Goal: Task Accomplishment & Management: Manage account settings

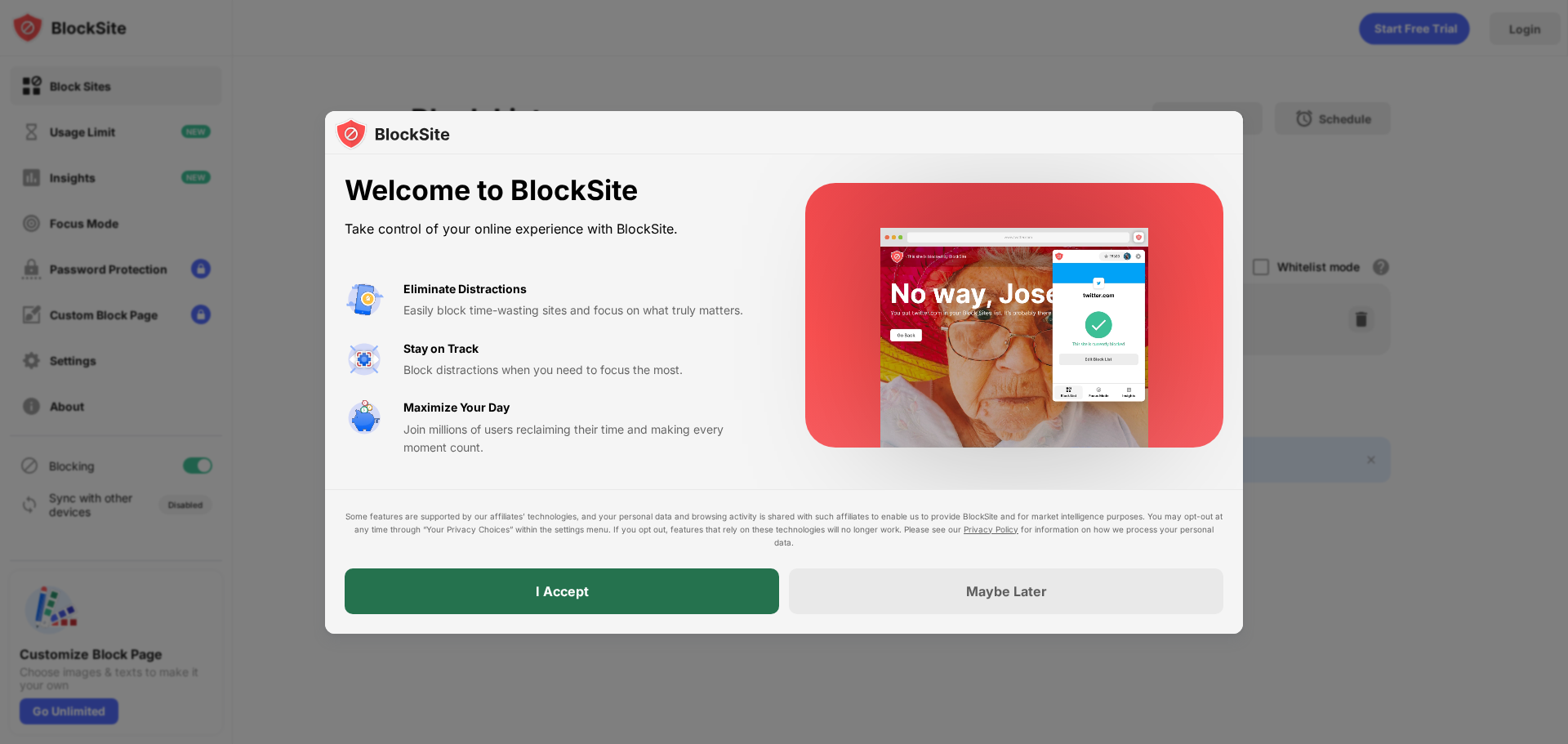
click at [620, 583] on div "I Accept" at bounding box center [562, 591] width 435 height 45
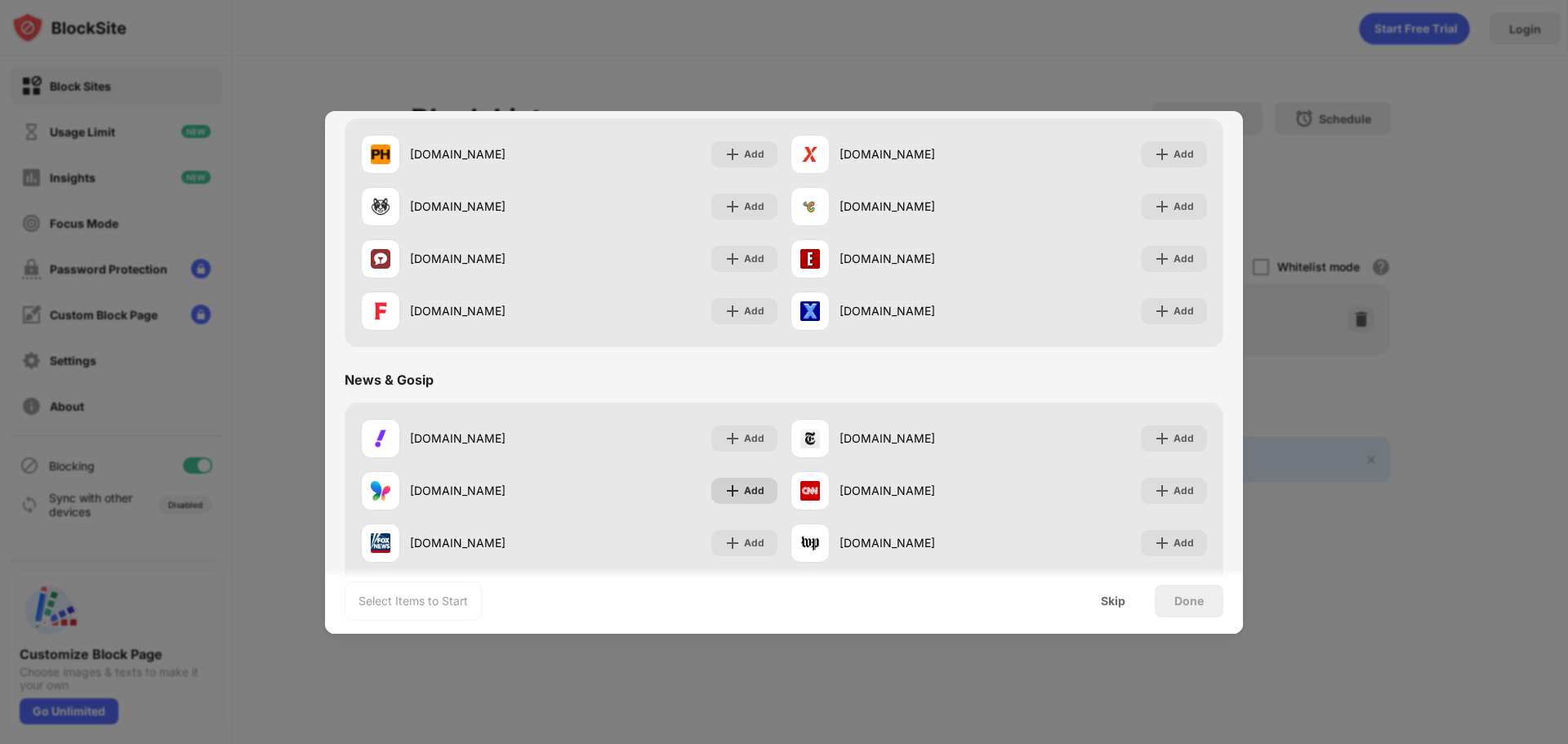
scroll to position [980, 0]
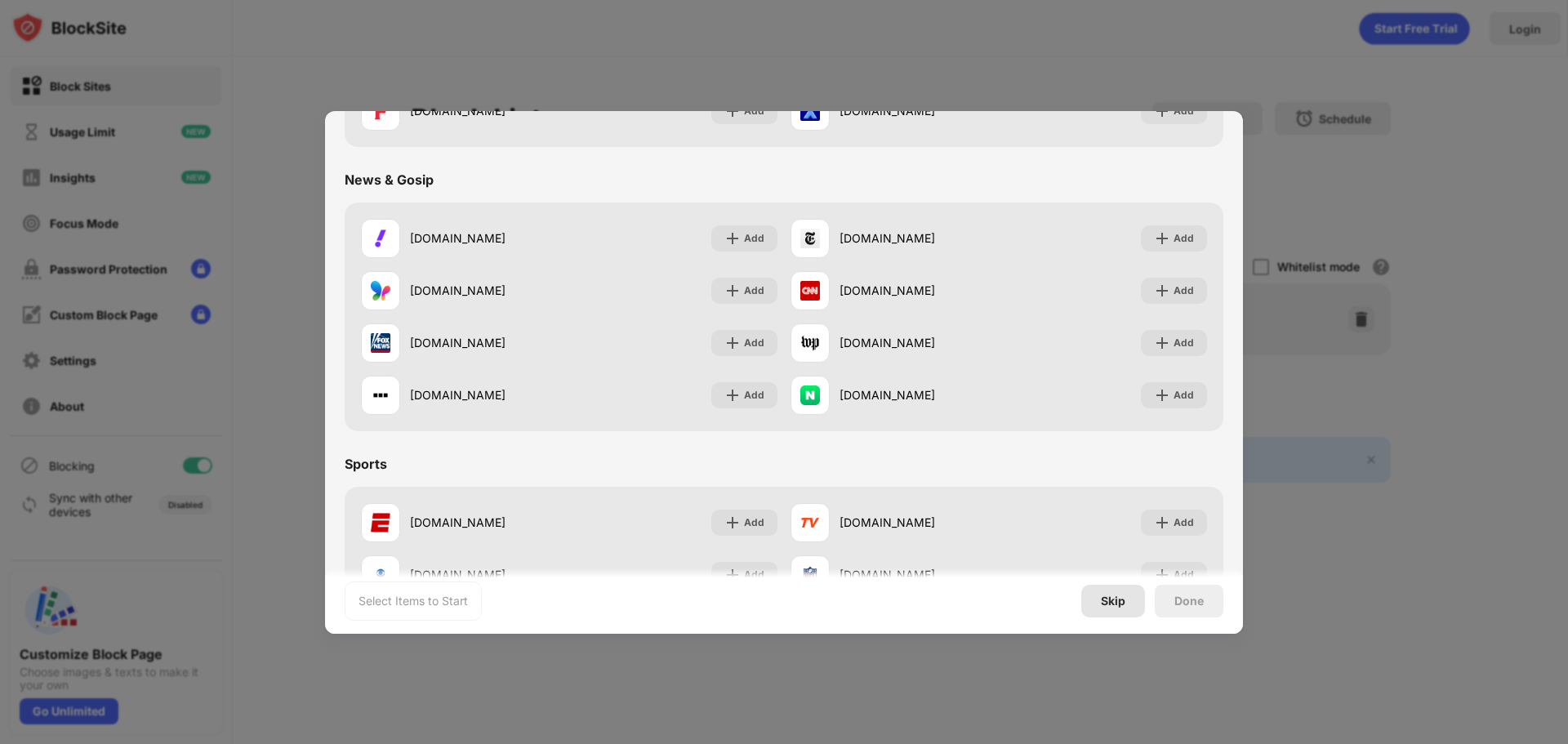
click at [1114, 603] on div "Skip" at bounding box center [1113, 601] width 25 height 13
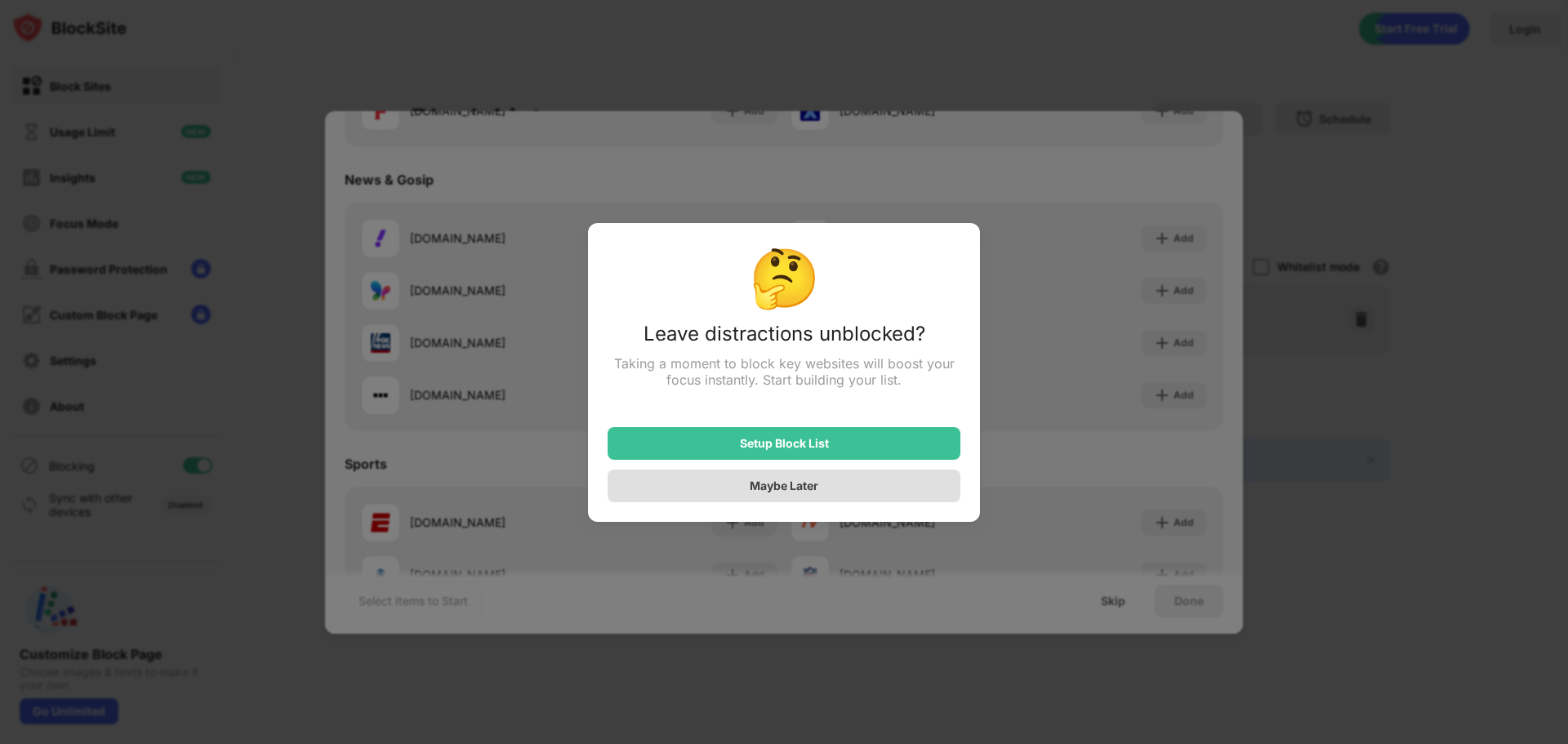
click at [776, 489] on div "Maybe Later" at bounding box center [784, 485] width 68 height 14
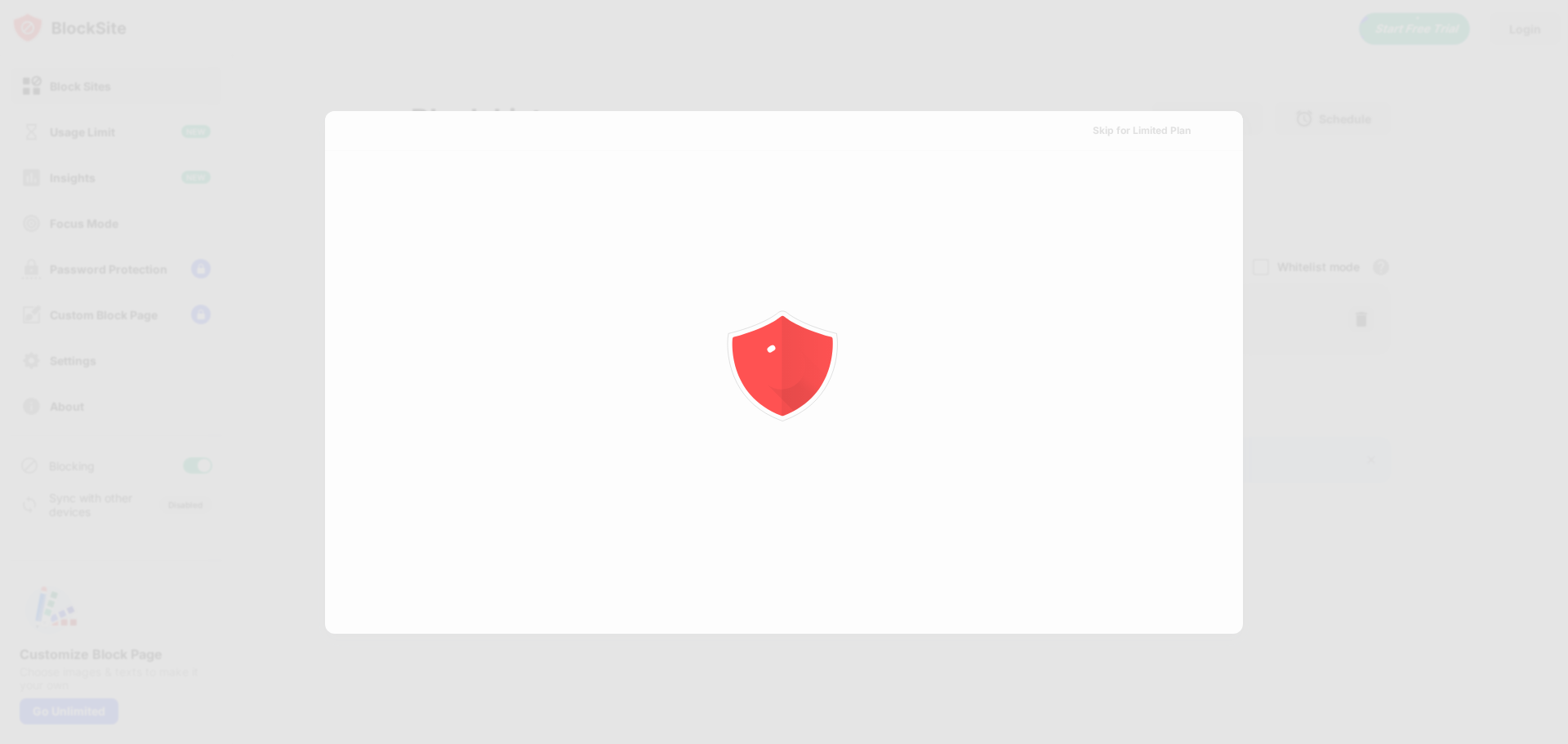
scroll to position [0, 0]
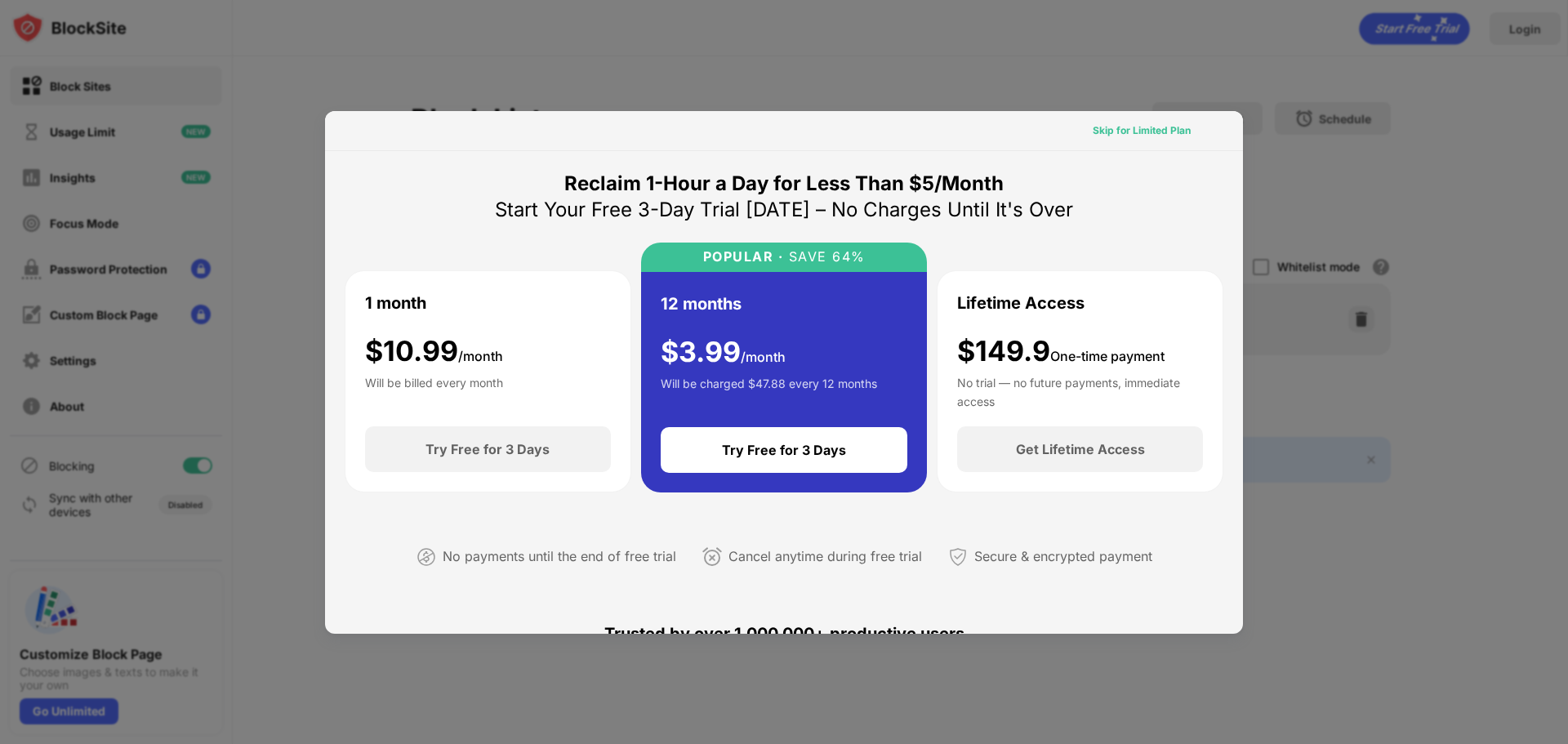
click at [1126, 134] on div "Skip for Limited Plan" at bounding box center [1141, 130] width 98 height 17
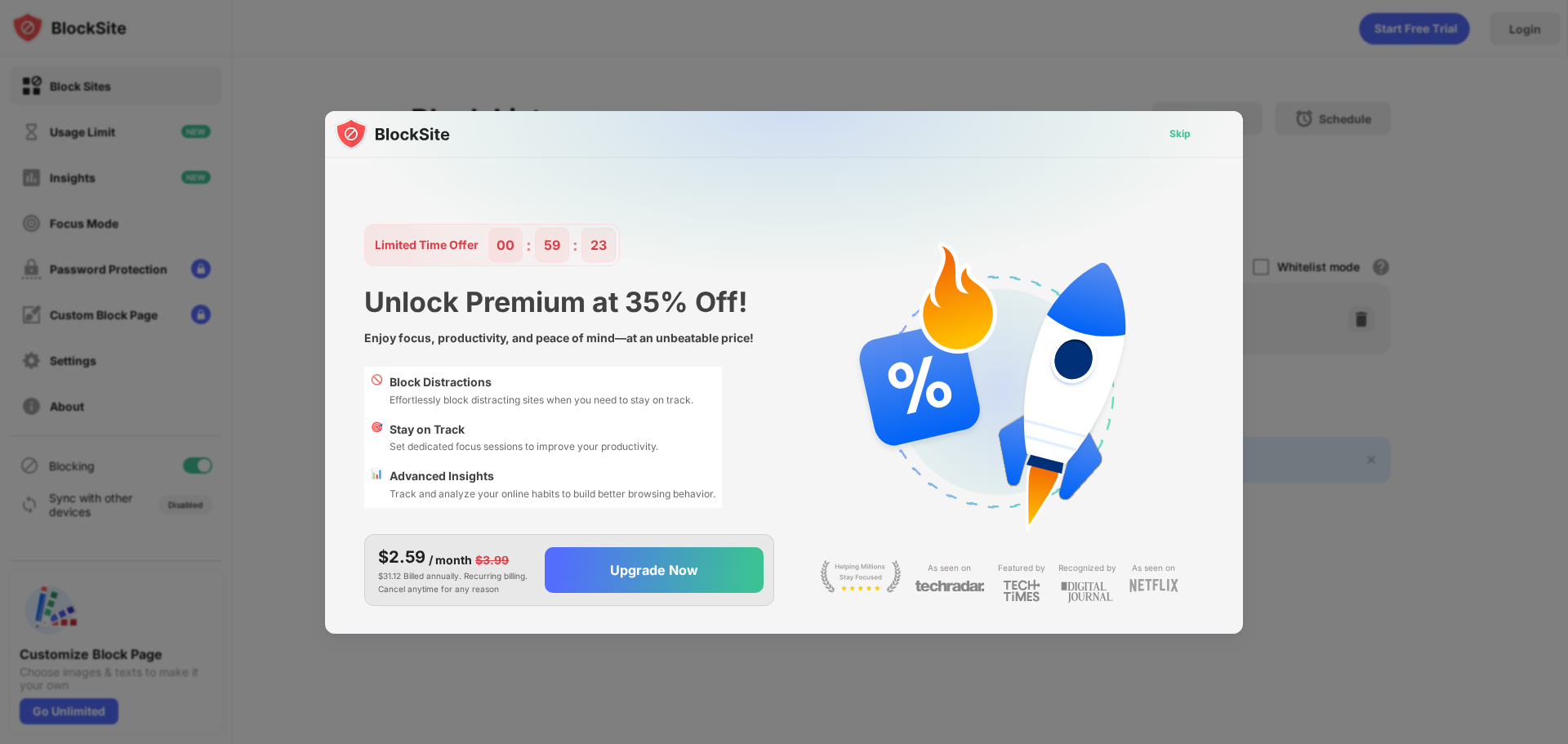
click at [1183, 131] on div "Skip" at bounding box center [1179, 133] width 21 height 17
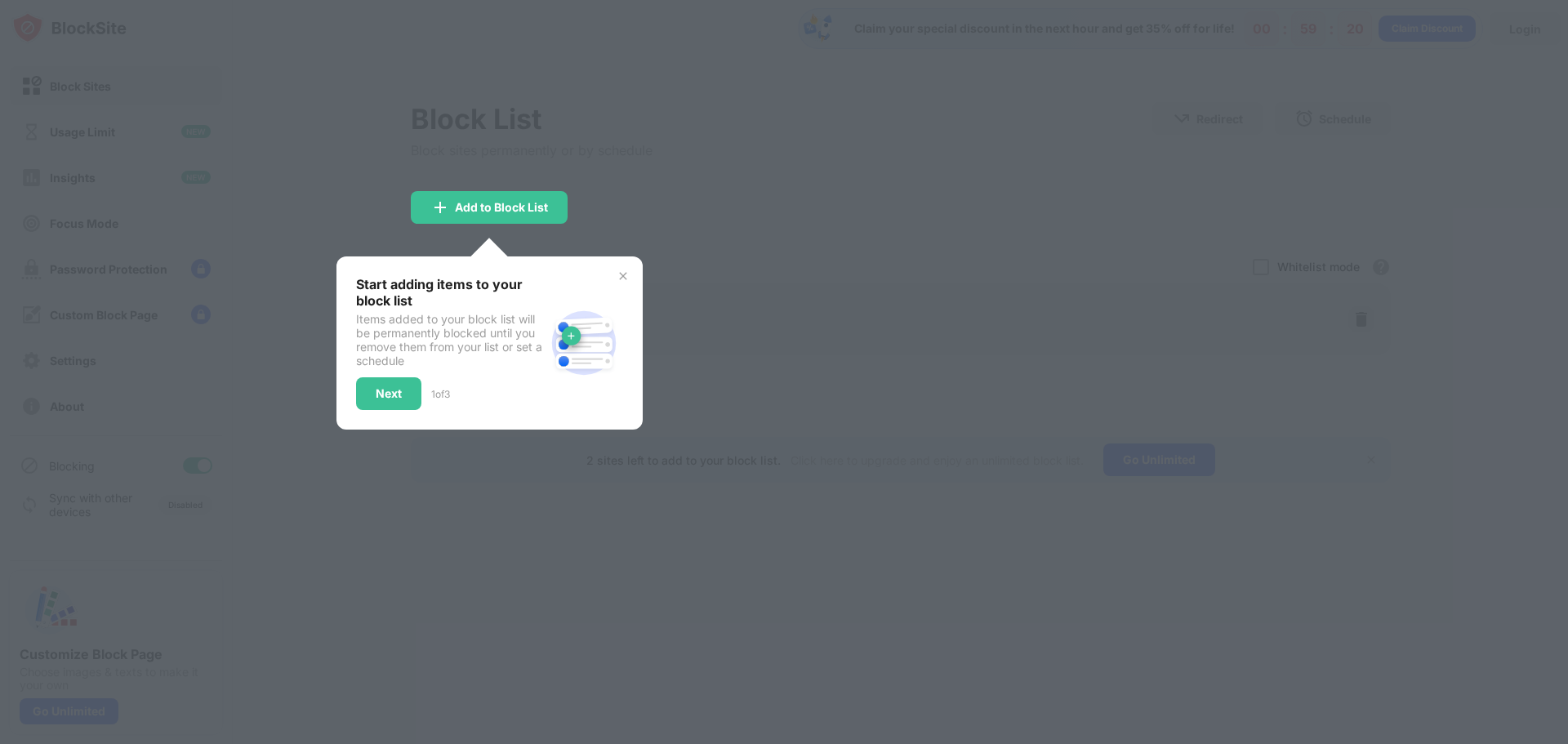
click at [629, 271] on div "Start adding items to your block list Items added to your block list will be pe…" at bounding box center [489, 342] width 306 height 173
drag, startPoint x: 358, startPoint y: 390, endPoint x: 354, endPoint y: 397, distance: 8.1
click at [358, 392] on div "Next" at bounding box center [388, 393] width 65 height 33
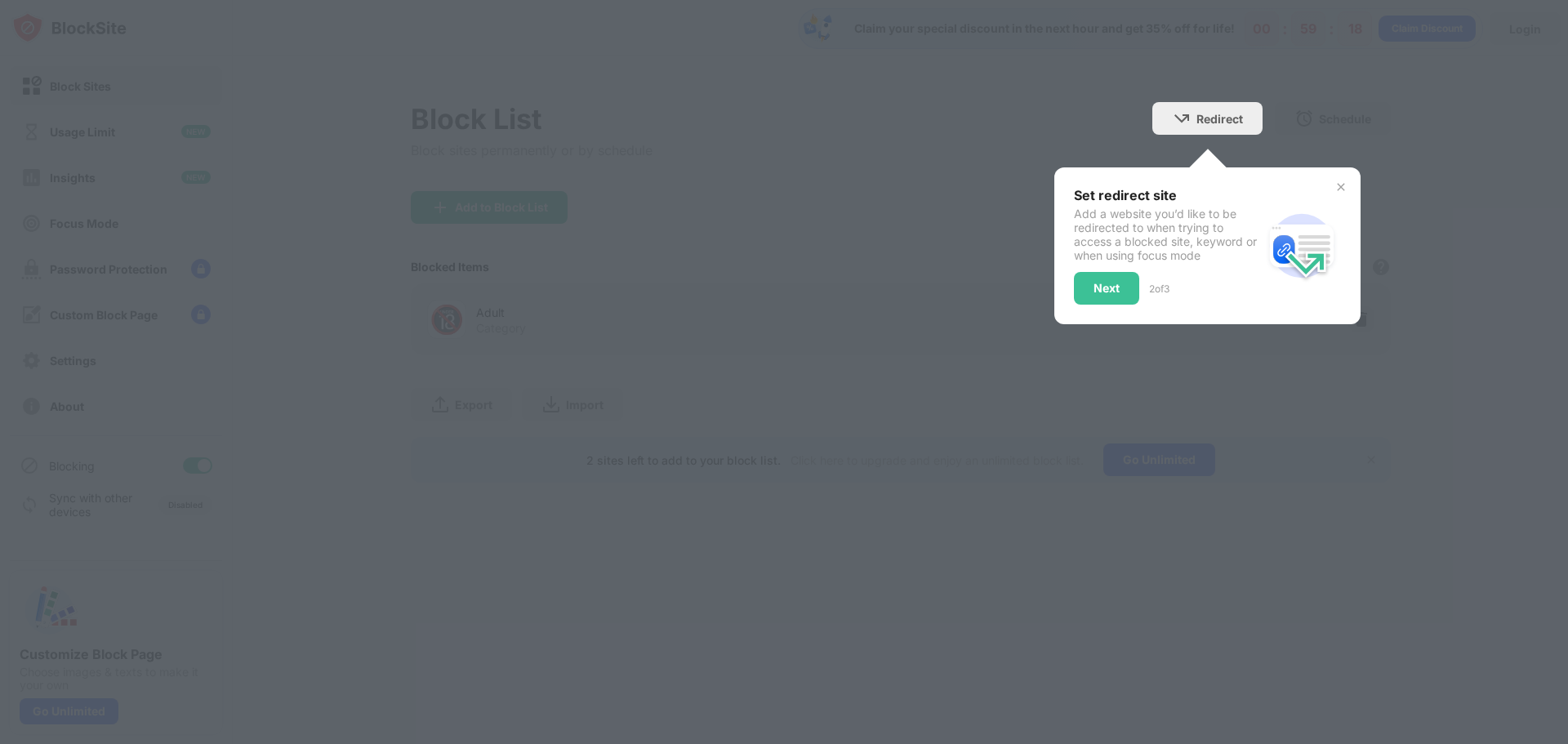
click at [1107, 294] on div "Next" at bounding box center [1107, 288] width 26 height 13
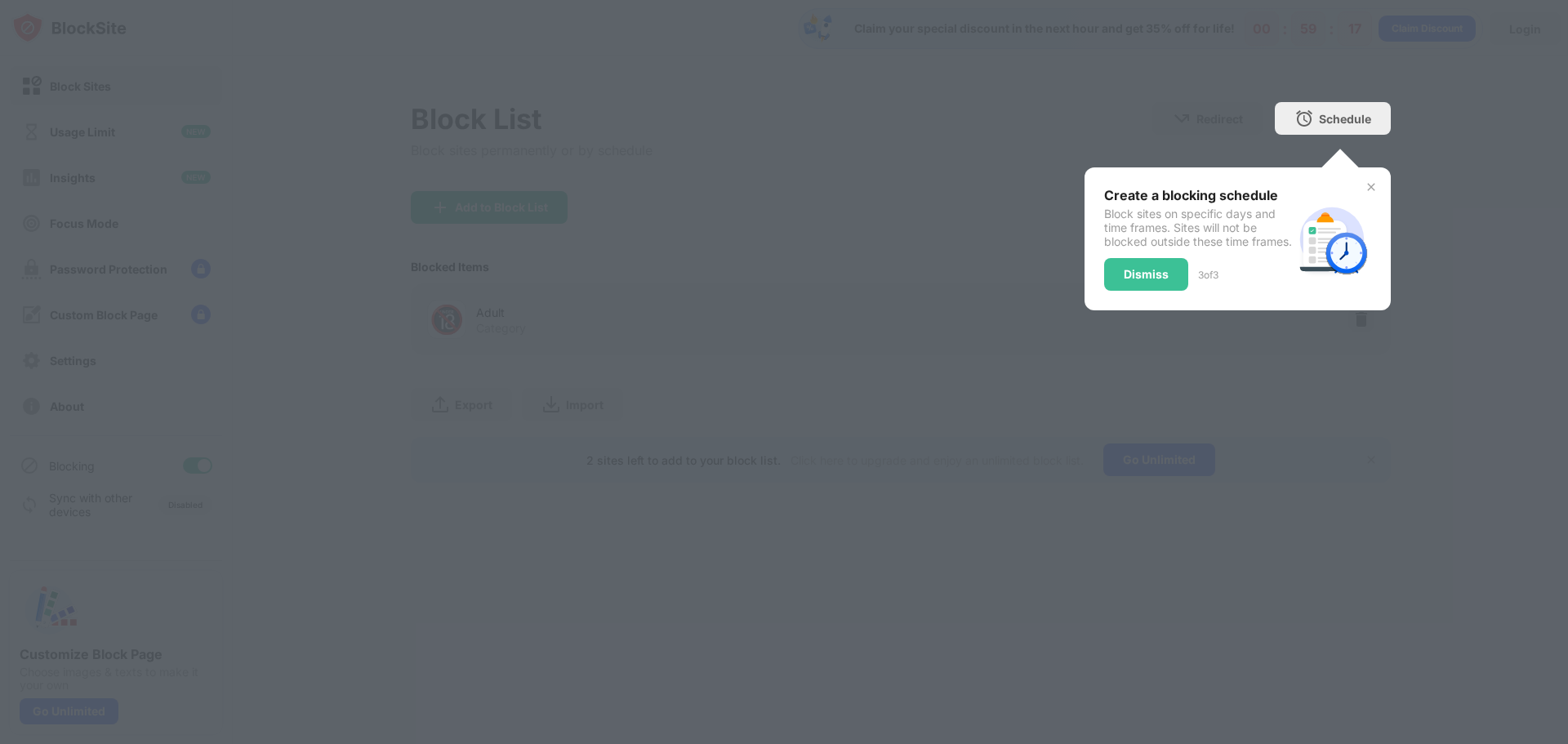
click at [1131, 281] on div "Dismiss" at bounding box center [1145, 274] width 44 height 13
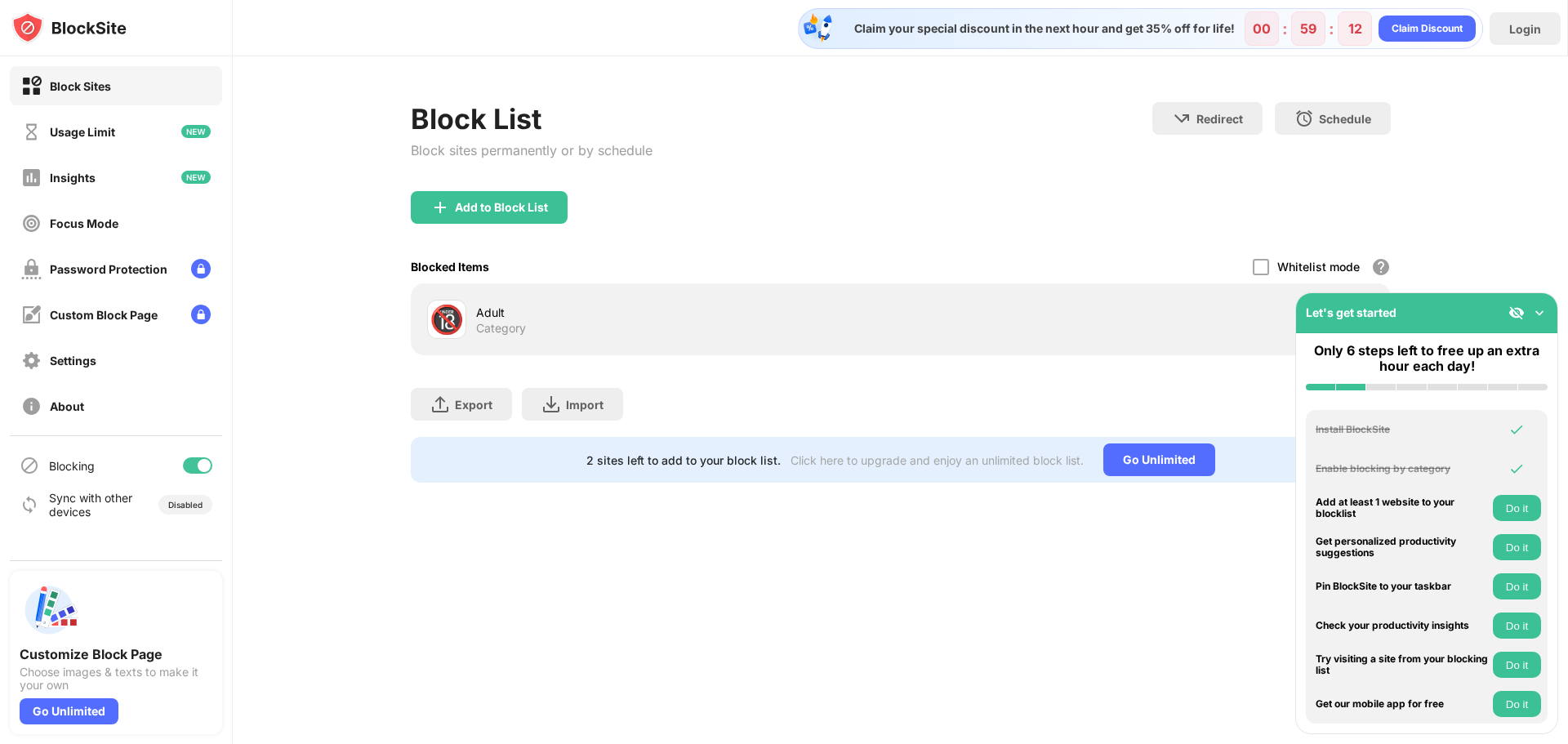
click at [1541, 314] on img at bounding box center [1539, 312] width 17 height 17
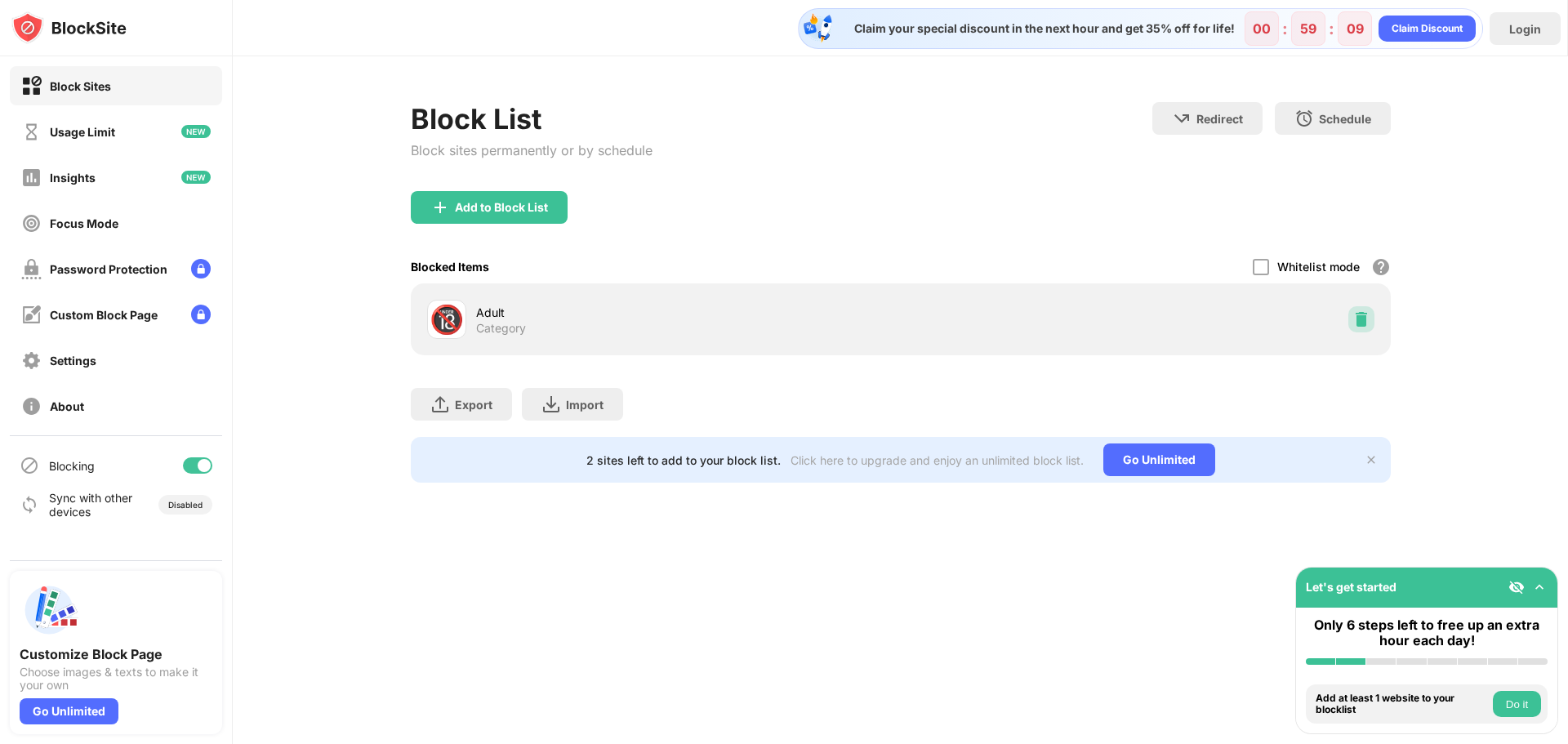
click at [1362, 321] on img at bounding box center [1361, 319] width 17 height 17
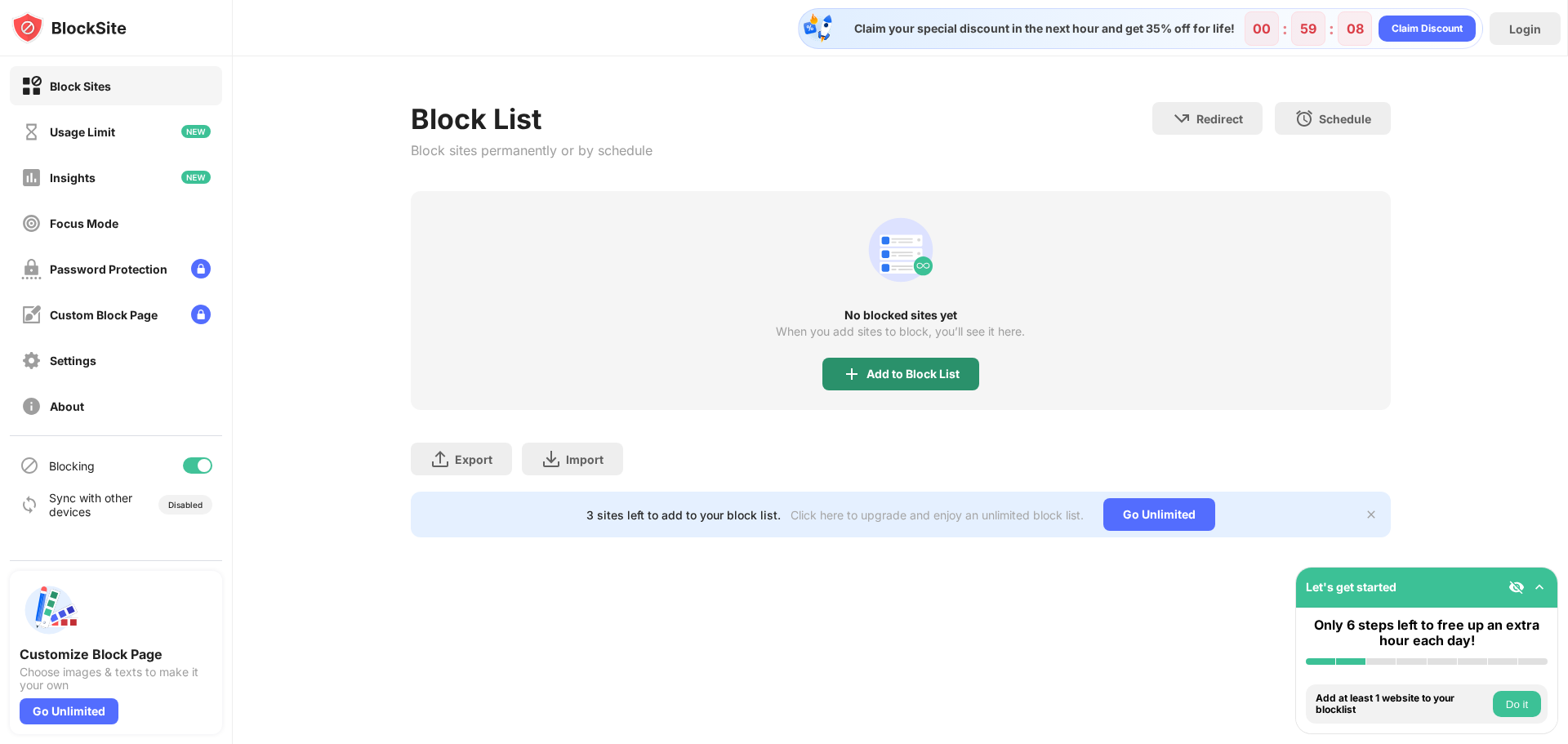
click at [861, 377] on img at bounding box center [852, 374] width 20 height 20
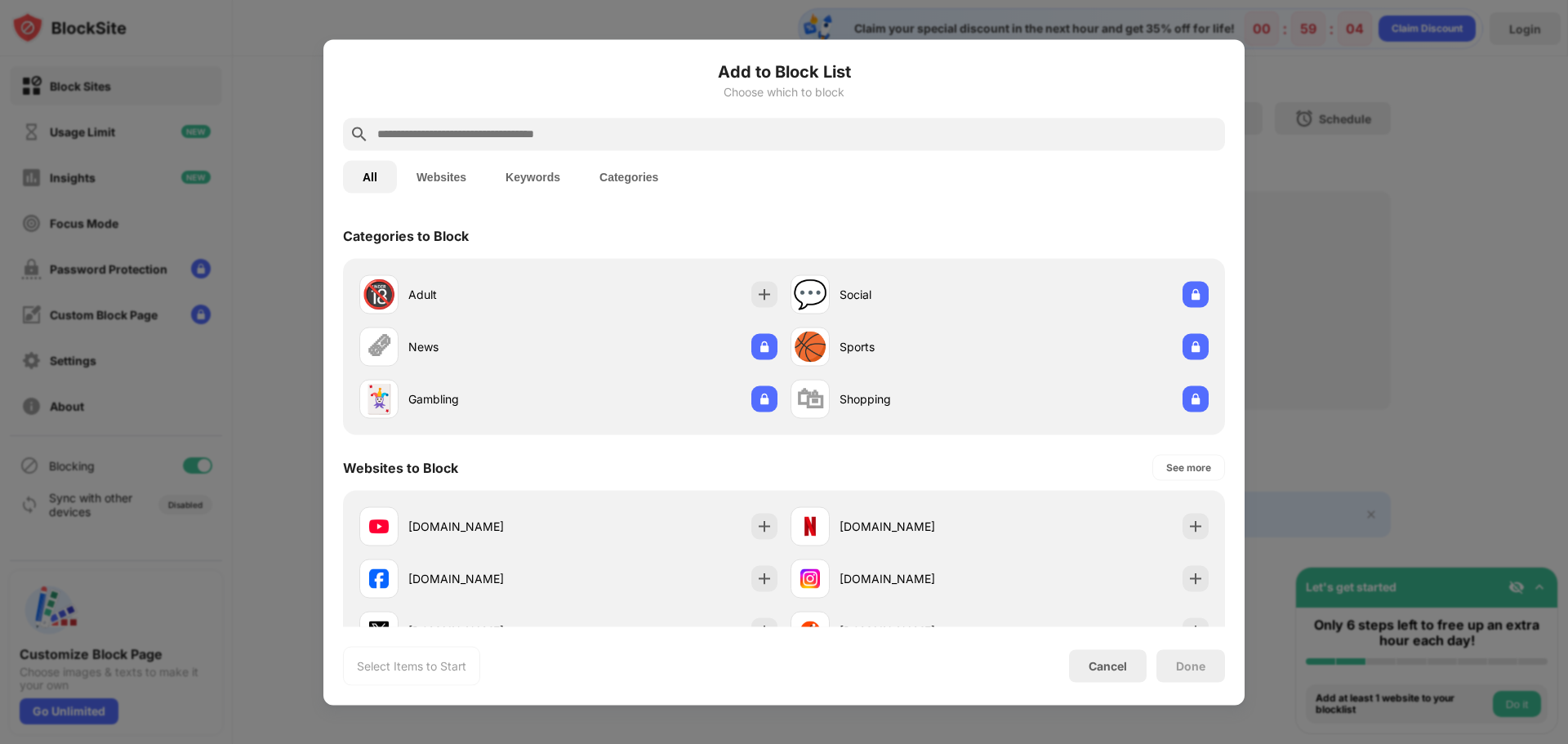
click at [532, 134] on input "text" at bounding box center [796, 134] width 843 height 20
click at [511, 129] on input "text" at bounding box center [796, 134] width 843 height 20
paste input "**********"
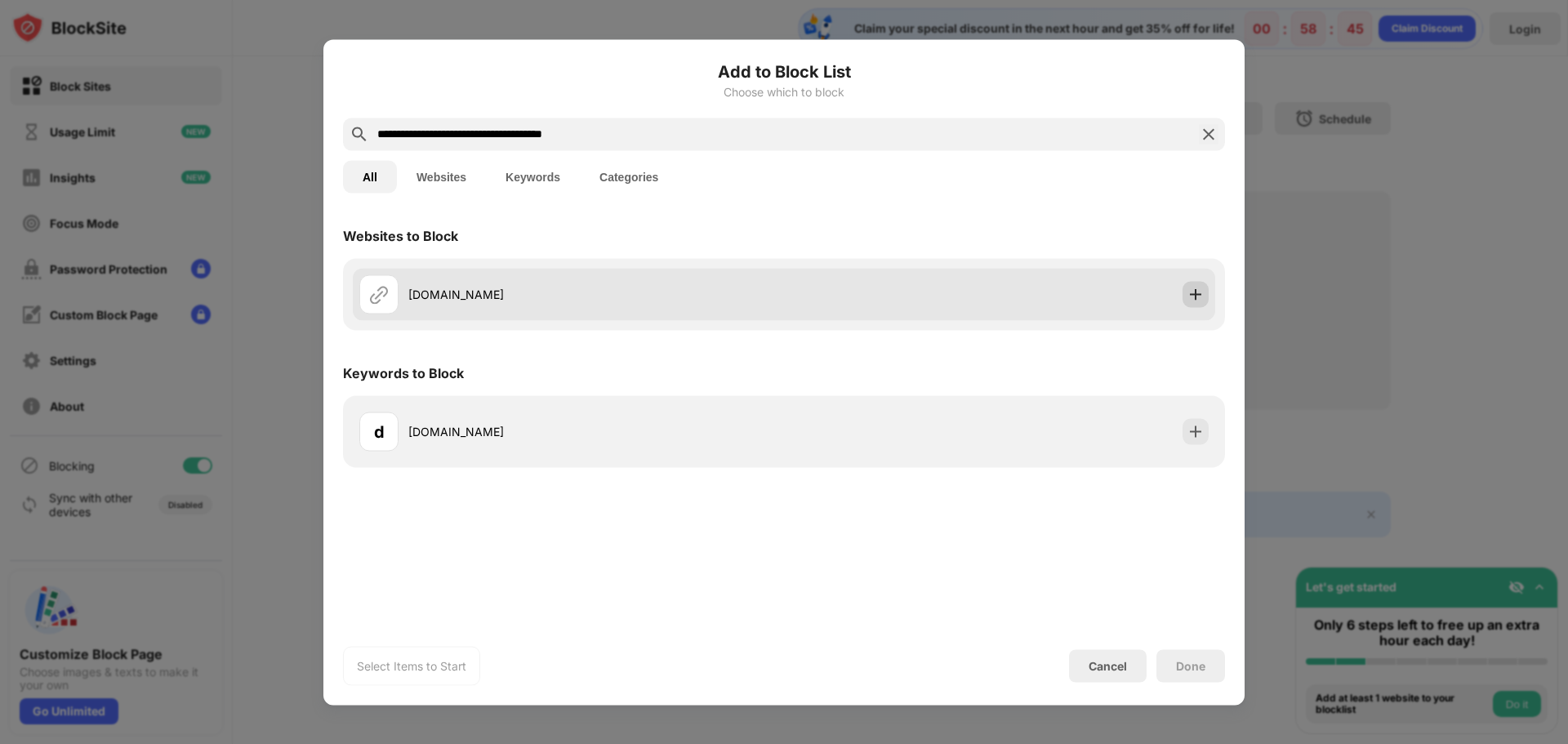
type input "**********"
click at [1197, 289] on img at bounding box center [1196, 293] width 17 height 17
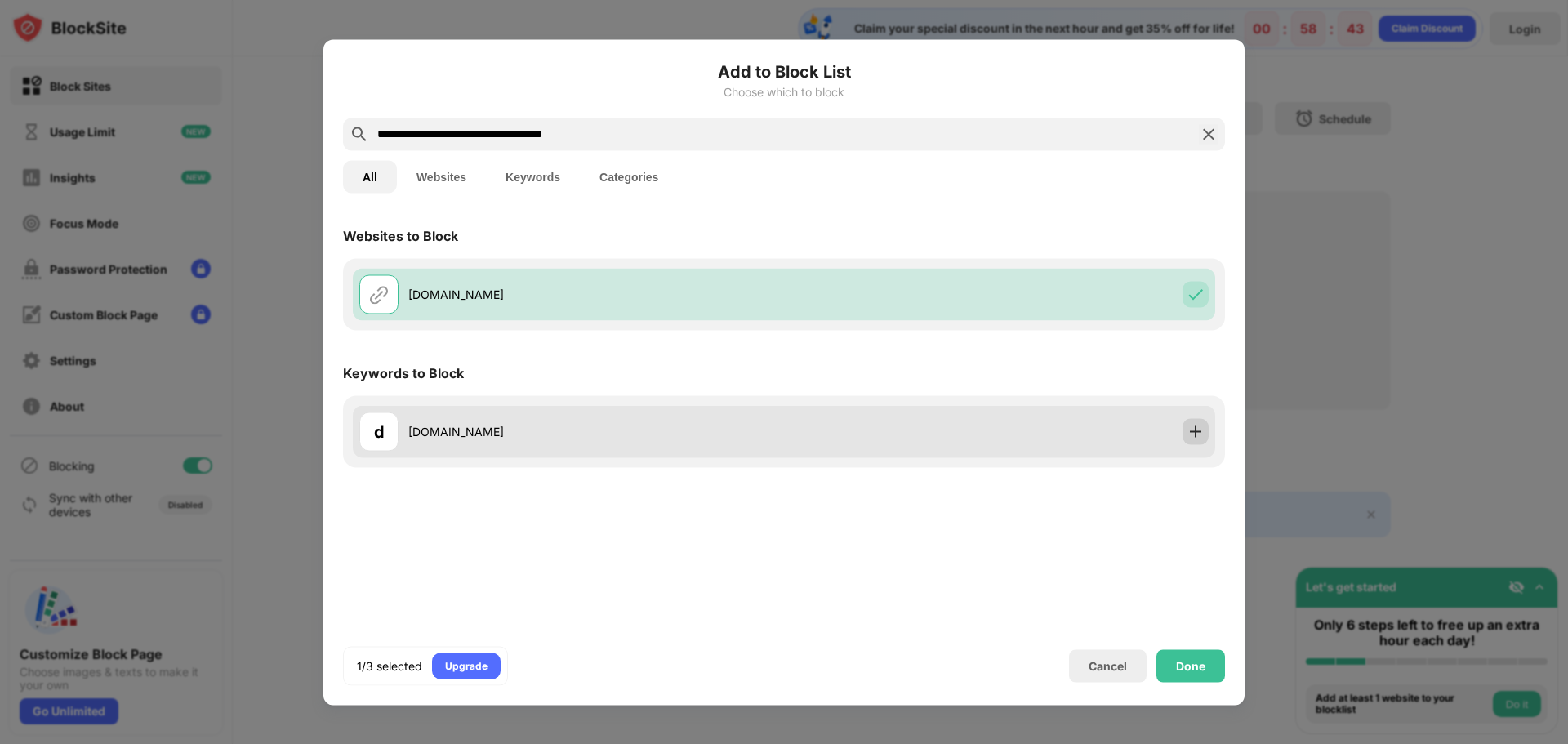
click at [1201, 433] on img at bounding box center [1196, 431] width 17 height 17
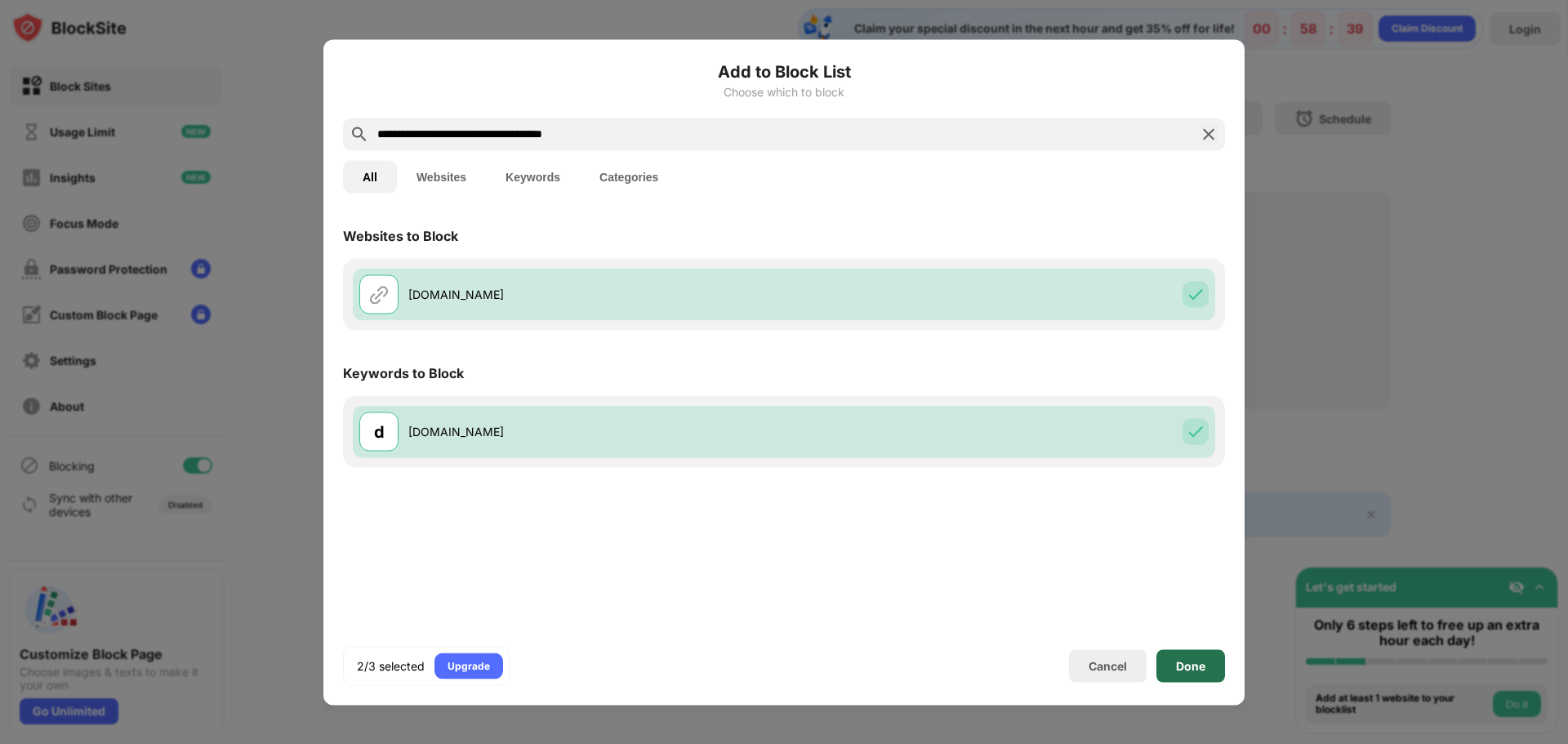
click at [1208, 662] on div "Done" at bounding box center [1190, 665] width 68 height 33
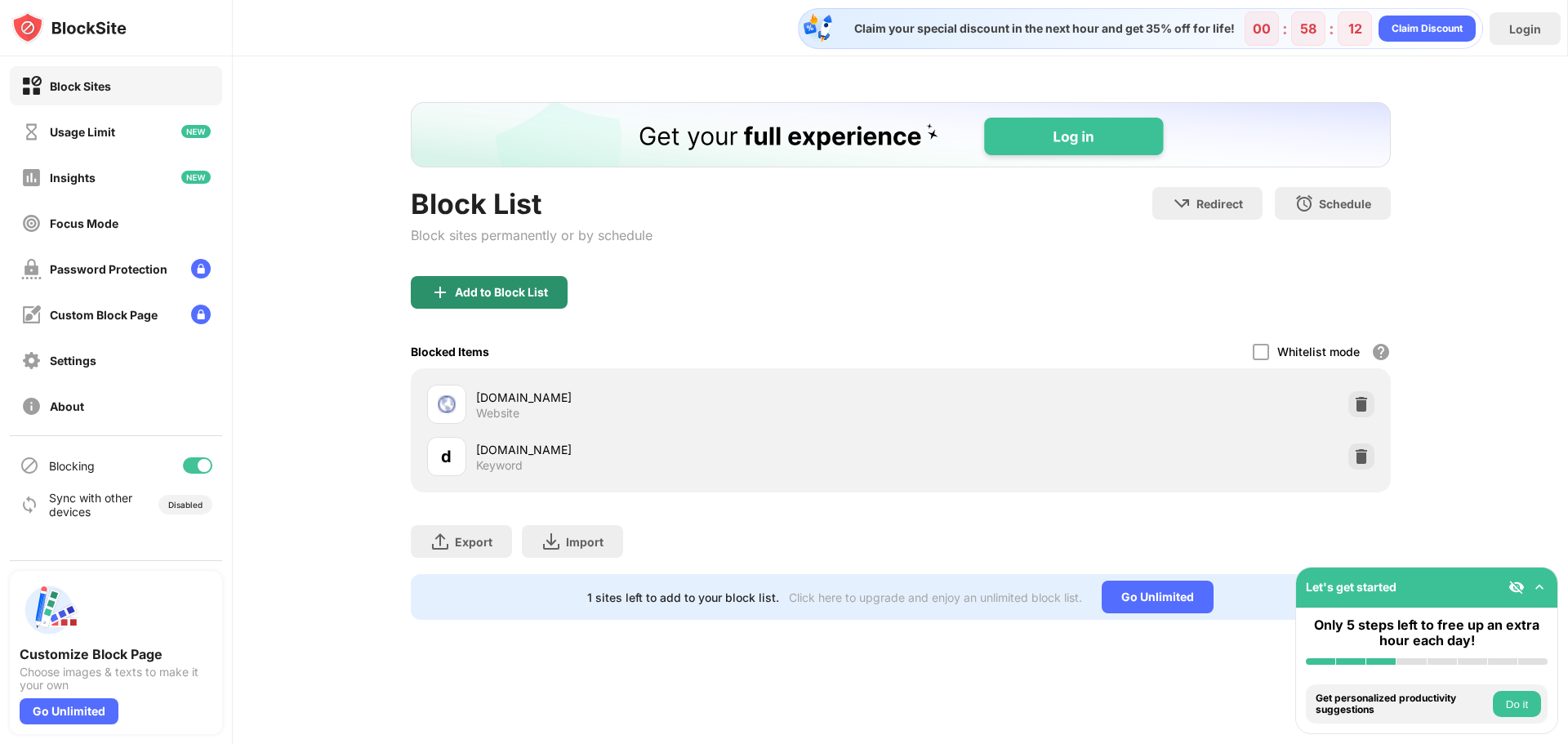
click at [510, 287] on div "Add to Block List" at bounding box center [501, 291] width 93 height 13
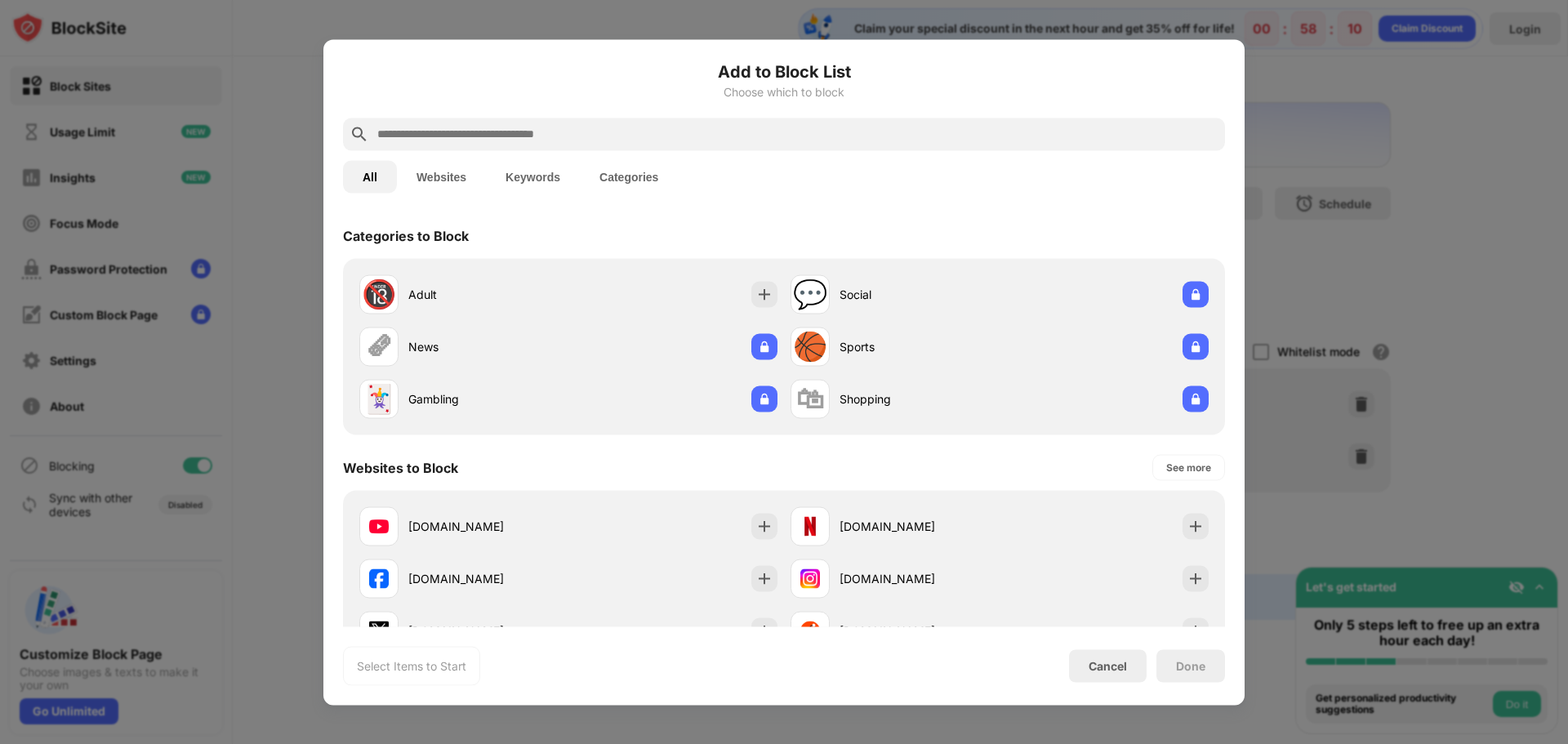
click at [525, 129] on input "text" at bounding box center [796, 134] width 843 height 20
paste input "**********"
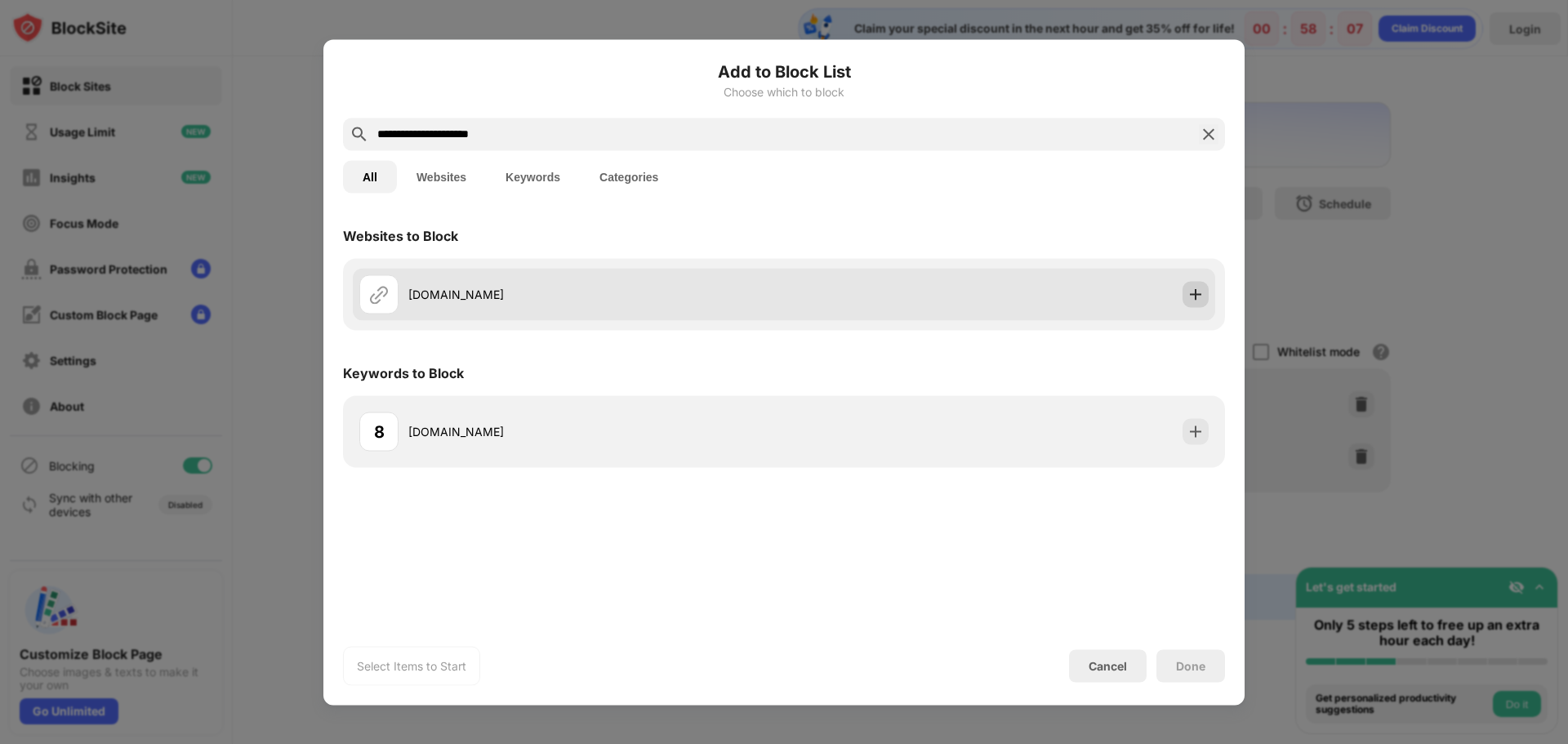
type input "**********"
click at [1193, 292] on img at bounding box center [1196, 293] width 17 height 17
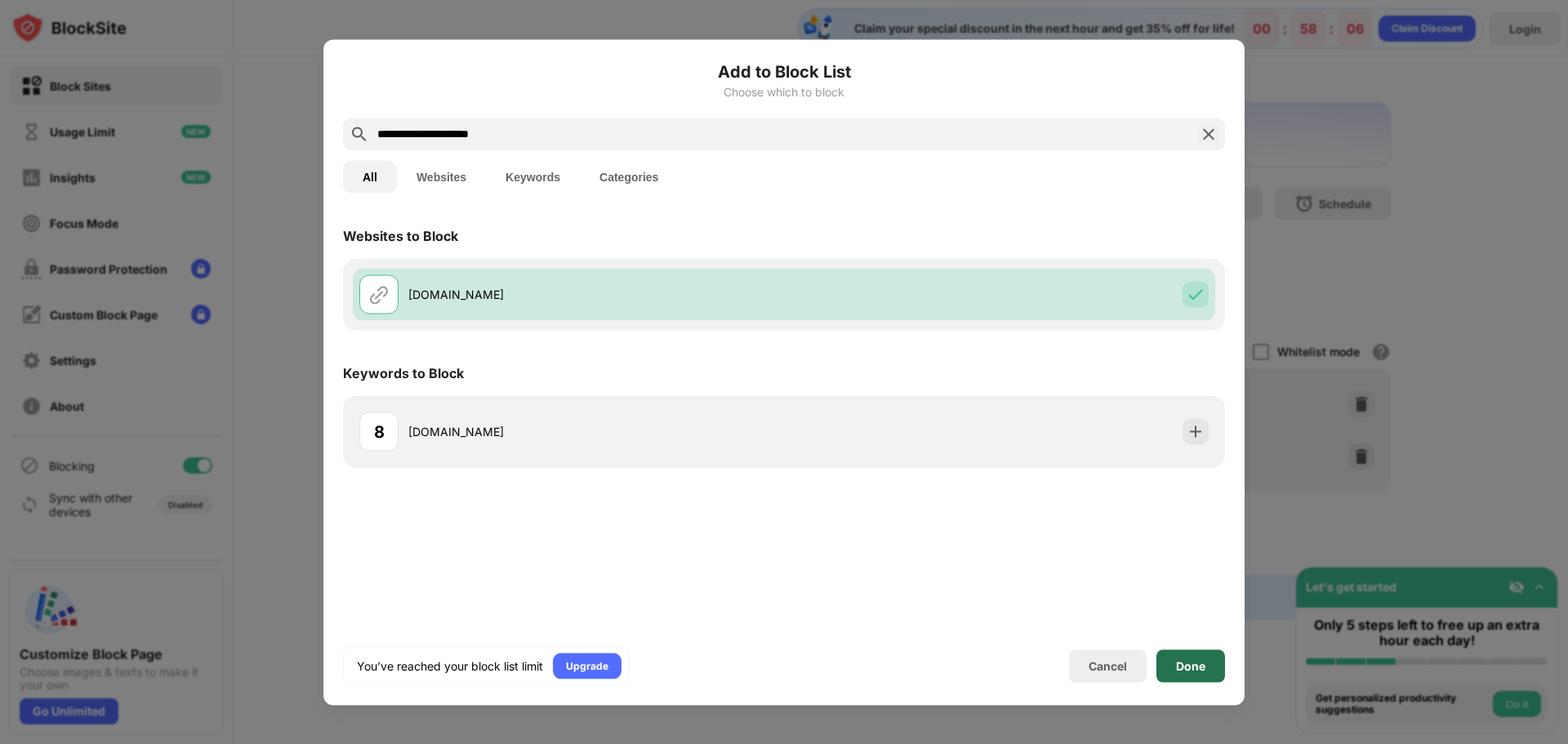
click at [1188, 666] on div "Done" at bounding box center [1191, 665] width 30 height 13
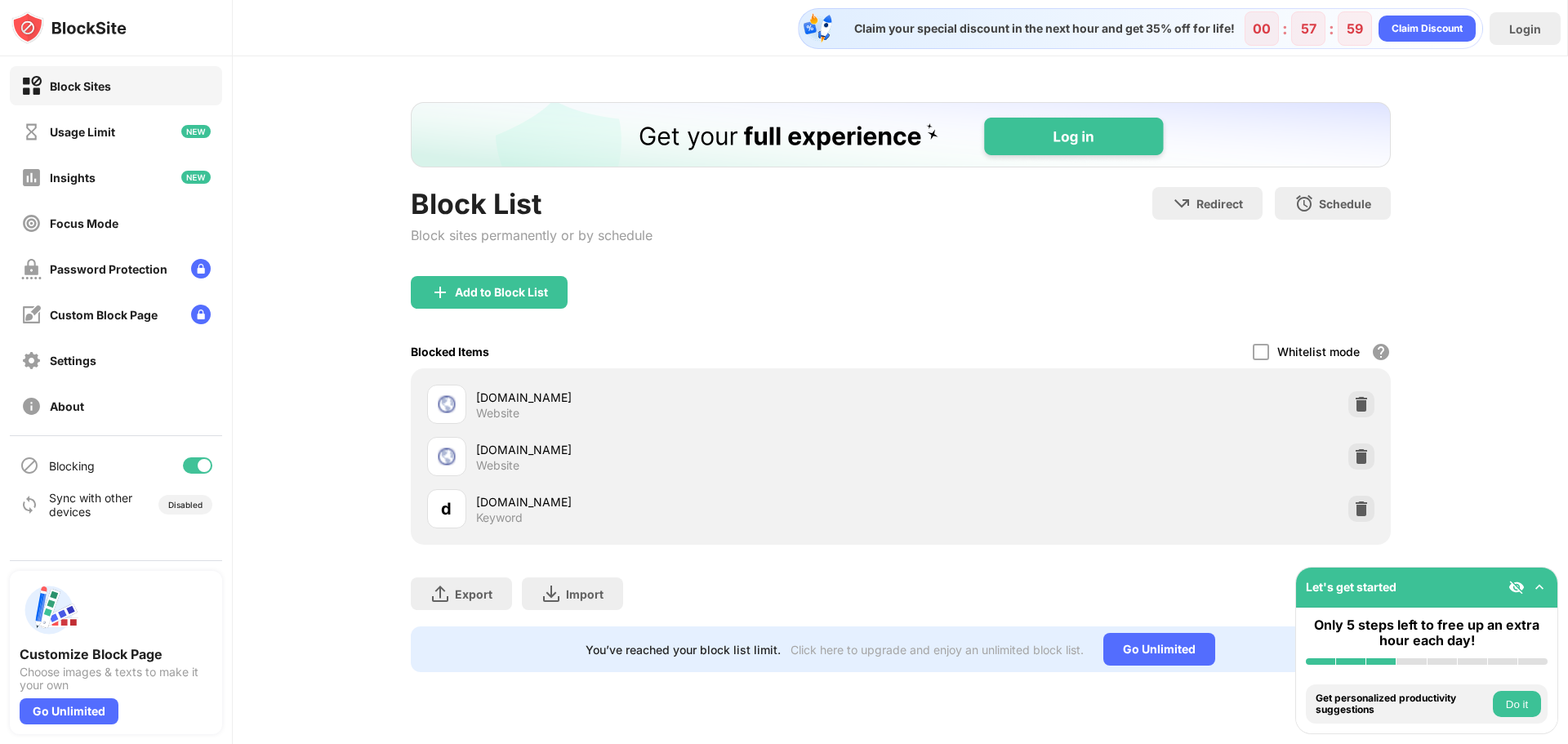
click at [1517, 395] on div "Block List Block sites permanently or by schedule Redirect Choose a site to be …" at bounding box center [900, 386] width 1335 height 661
